Goal: Information Seeking & Learning: Learn about a topic

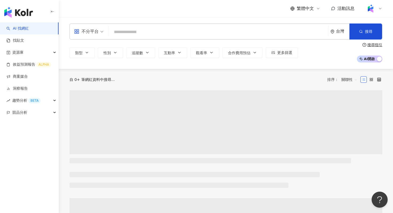
click at [135, 34] on input "search" at bounding box center [218, 32] width 215 height 10
type input "**********"
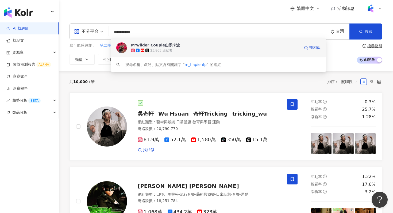
click at [140, 46] on div "M’wilder Couple山系卡波" at bounding box center [155, 45] width 49 height 5
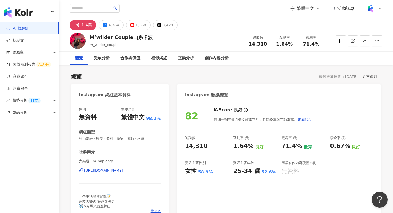
click at [385, 43] on div "M’wilder Couple山系卡波 m_wilder_couple 追蹤數 14,310 互動率 1.64% 觀看率 71.4%" at bounding box center [226, 40] width 334 height 21
click at [381, 43] on button "button" at bounding box center [377, 41] width 11 height 11
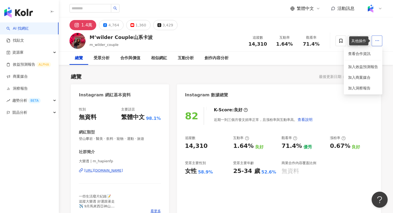
click at [380, 43] on button "button" at bounding box center [377, 41] width 11 height 11
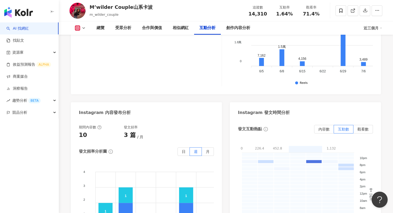
scroll to position [1284, 0]
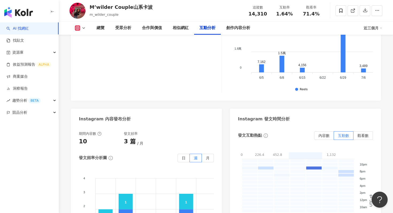
click at [329, 132] on div "發文互動熱點 內容數 互動數 觀看數 0 226.4 452.8 679.2 905.6 1,132 0 - 226.4 226.4 - 452.8 452.…" at bounding box center [305, 196] width 135 height 129
click at [327, 134] on span "內容數" at bounding box center [324, 136] width 11 height 4
click at [366, 134] on span "觀看數" at bounding box center [363, 136] width 11 height 4
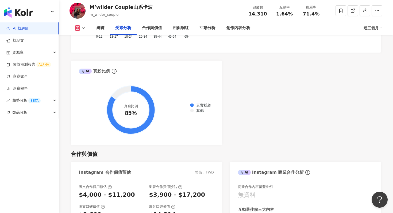
scroll to position [550, 0]
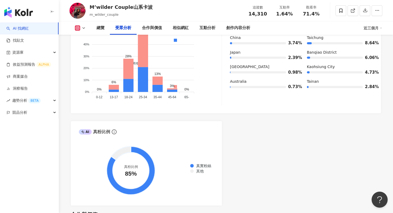
click at [216, 118] on div "AI Instagram 受眾樣貌分析 受眾主要性別 女性 58.9% 受眾主要年齡 25-34 歲 52.6% 受眾年齡及性別分布 男性 女性 60% 60…" at bounding box center [226, 82] width 310 height 248
click at [174, 149] on foreignobject "真實粉絲 其他" at bounding box center [146, 171] width 135 height 54
click at [140, 155] on icon at bounding box center [131, 171] width 48 height 48
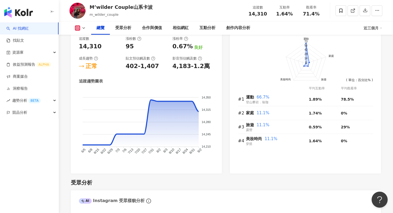
scroll to position [261, 0]
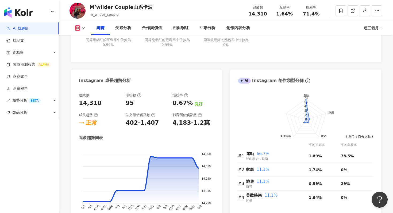
click at [82, 32] on div "總覽 受眾分析 合作與價值 相似網紅 互動分析 創作內容分析 近三個月" at bounding box center [226, 27] width 313 height 13
click at [83, 29] on icon at bounding box center [84, 28] width 4 height 4
click at [152, 59] on div "互動率 1.64% 良好 同等級網紅的互動率中位數為 0.59% 觀看率 71.4% 優秀 同等級網紅的觀看率中位數為 0.35% 漲粉率 0.67% 良好 …" at bounding box center [226, 24] width 310 height 76
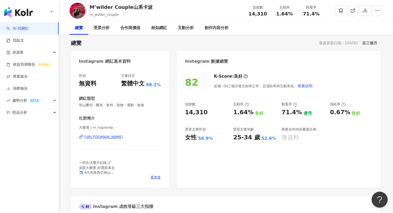
scroll to position [0, 0]
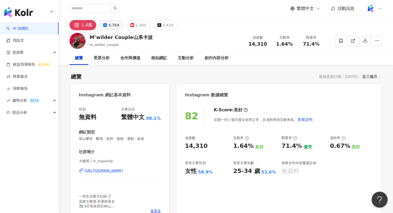
click at [113, 26] on div "4,764" at bounding box center [113, 24] width 11 height 7
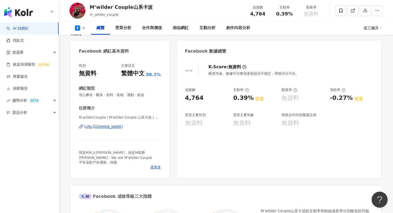
scroll to position [122, 0]
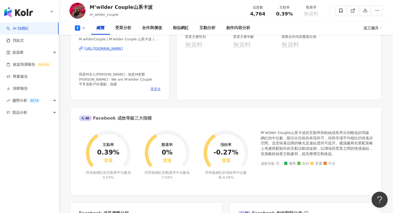
click at [156, 89] on span "看更多" at bounding box center [156, 89] width 10 height 5
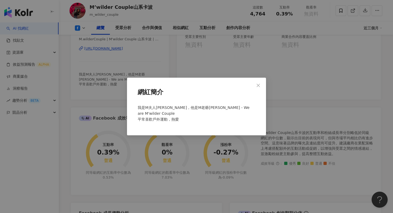
click at [154, 75] on div "網紅簡介 我是M夫人Michelle，他是M老爺Matt - We are M'wilder Couple 平常喜歡戶外運動，熱愛" at bounding box center [196, 106] width 393 height 213
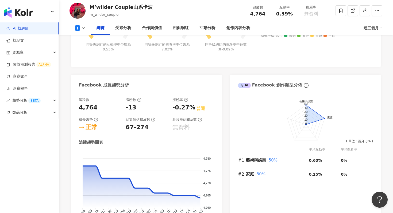
scroll to position [0, 0]
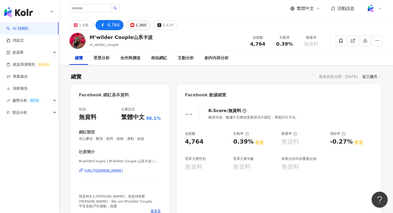
click at [138, 26] on div "1,360" at bounding box center [141, 24] width 11 height 7
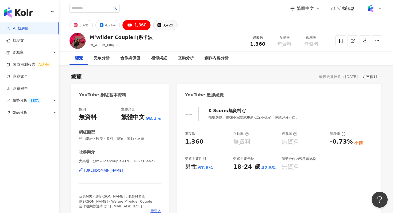
click at [158, 24] on button "3,429" at bounding box center [165, 25] width 24 height 10
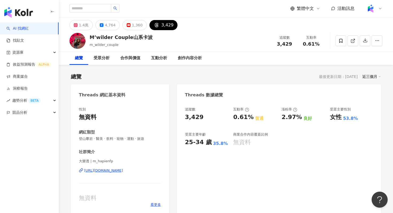
click at [123, 172] on div "https://www.threads.com/@m_hapienfp" at bounding box center [103, 171] width 39 height 5
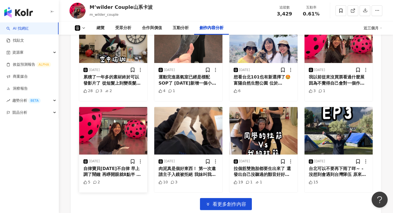
scroll to position [1170, 0]
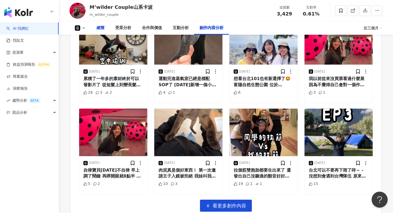
click at [106, 32] on div "總覽" at bounding box center [100, 27] width 19 height 13
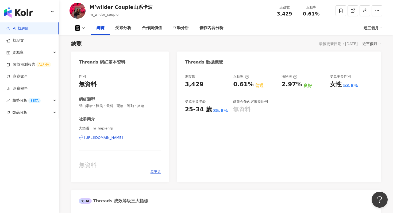
click at [82, 28] on icon at bounding box center [84, 28] width 4 height 4
click at [91, 42] on li "Instagram" at bounding box center [89, 38] width 39 height 12
click at [82, 26] on icon at bounding box center [84, 28] width 4 height 4
click at [81, 39] on button "Instagram" at bounding box center [89, 37] width 32 height 7
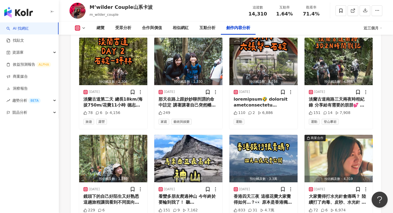
scroll to position [1816, 0]
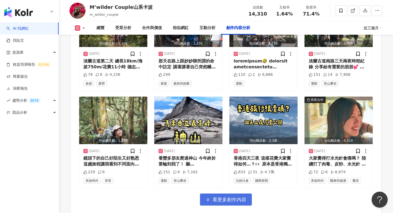
click at [241, 197] on span "看更多創作內容" at bounding box center [230, 200] width 34 height 6
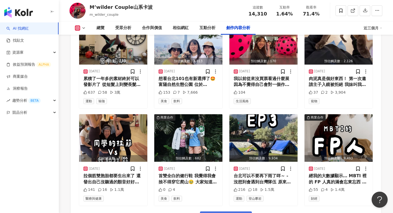
scroll to position [2108, 0]
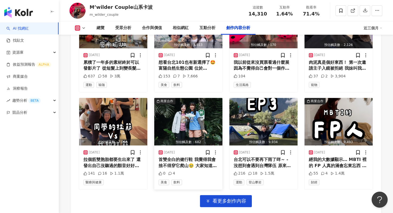
click at [210, 157] on div "首雙全白的健行鞋 我覺得我會捨不得穿它爬山🥹 大家知道大安區那邊有條 #富陽自然生態公園森林步道 嗎？ 它屬於淡藍古道南路，也是台北大縱走第六段!!! 當天因…" at bounding box center [189, 163] width 60 height 12
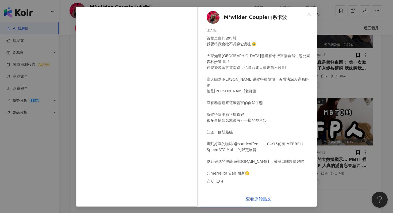
scroll to position [2109, 0]
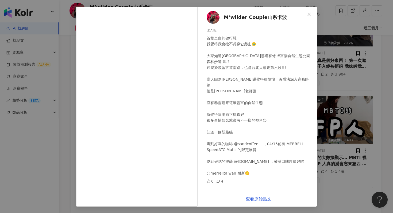
click at [340, 143] on div "M’wilder Couple山系卡波 2025/4/11 首雙全白的健行鞋 我覺得我會捨不得穿它爬山🥹 大家知道大安區那邊有條 #富陽自然生態公園森林步道 …" at bounding box center [196, 106] width 393 height 213
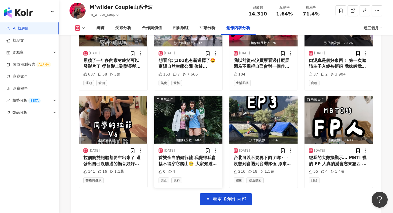
click at [180, 155] on div "首雙全白的健行鞋 我覺得我會捨不得穿它爬山🥹 大家知道大安區那邊有條 #富陽自然生態公園森林步道 嗎？ 它屬於淡藍古道南路，也是台北大縱走第六段!!! 當天因…" at bounding box center [189, 161] width 60 height 12
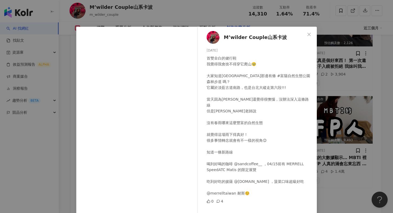
scroll to position [20, 0]
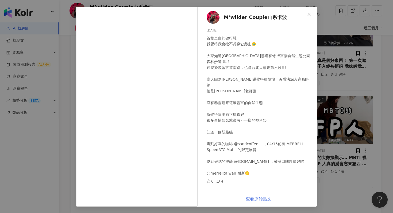
click at [259, 201] on link "查看原始貼文" at bounding box center [259, 199] width 26 height 5
click at [326, 44] on div "M’wilder Couple山系卡波 2025/4/11 首雙全白的健行鞋 我覺得我會捨不得穿它爬山🥹 大家知道大安區那邊有條 #富陽自然生態公園森林步道 …" at bounding box center [196, 106] width 393 height 213
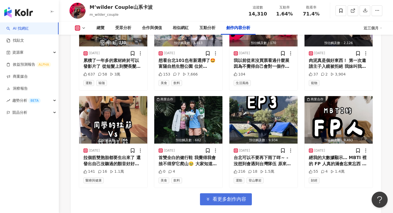
click at [244, 194] on button "看更多創作內容" at bounding box center [226, 200] width 52 height 12
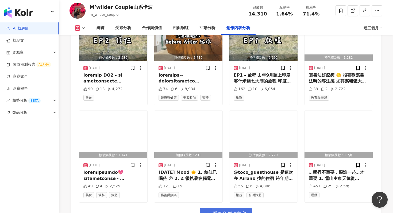
scroll to position [2414, 0]
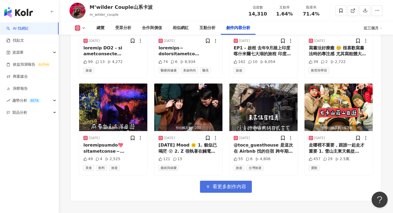
click at [237, 184] on span "看更多創作內容" at bounding box center [230, 187] width 34 height 6
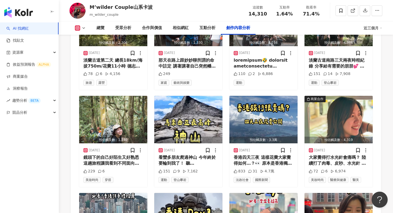
scroll to position [1808, 0]
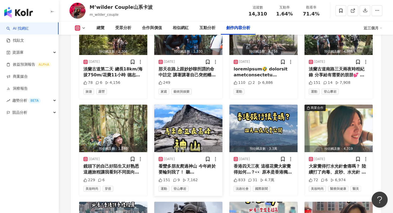
click at [210, 119] on img "button" at bounding box center [188, 129] width 68 height 48
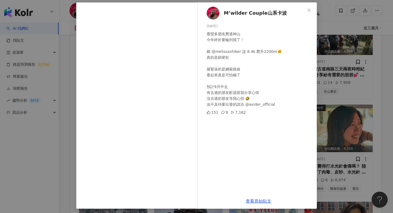
scroll to position [26, 0]
